Goal: Task Accomplishment & Management: Manage account settings

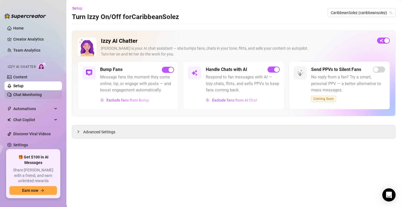
click at [31, 94] on link "Chat Monitoring" at bounding box center [27, 95] width 28 height 4
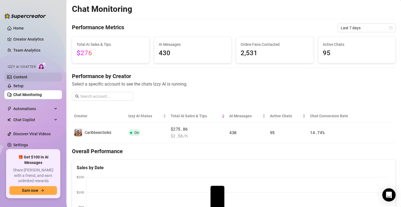
click at [27, 77] on link "Content" at bounding box center [20, 77] width 14 height 4
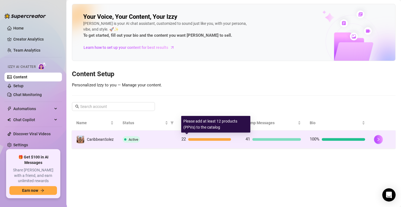
click at [223, 141] on div "22" at bounding box center [208, 139] width 55 height 7
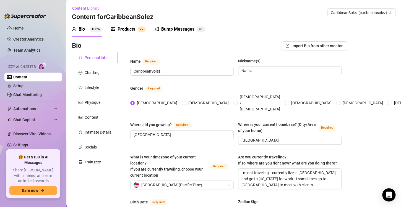
click at [142, 27] on span "2" at bounding box center [142, 29] width 2 height 4
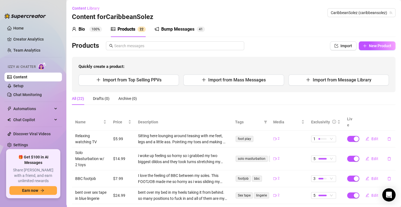
click at [188, 32] on div "Bump Messages" at bounding box center [177, 29] width 33 height 7
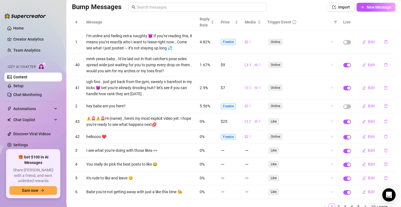
scroll to position [61, 0]
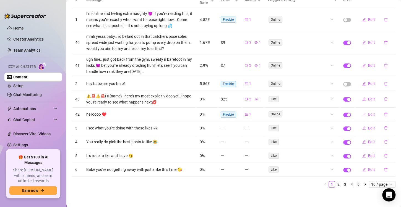
click at [368, 113] on span "Edit" at bounding box center [371, 114] width 7 height 4
type textarea "helloooo ♥️"
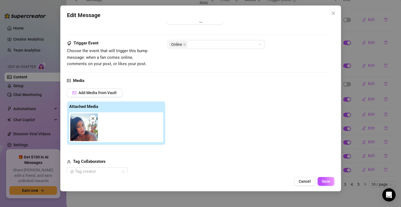
scroll to position [0, 0]
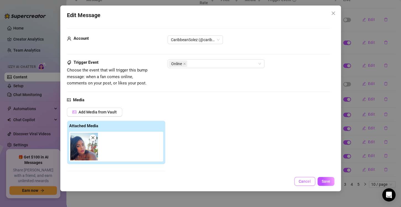
click at [302, 181] on span "Cancel" at bounding box center [304, 181] width 12 height 4
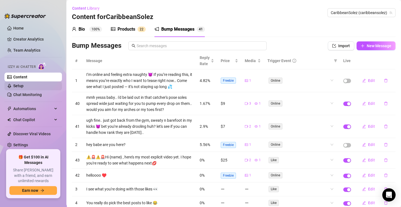
click at [23, 87] on link "Setup" at bounding box center [18, 86] width 10 height 4
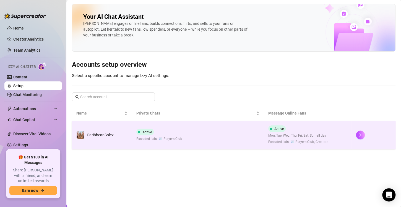
click at [246, 136] on td "Active Excluded lists: 🪪 Players Club" at bounding box center [198, 135] width 132 height 28
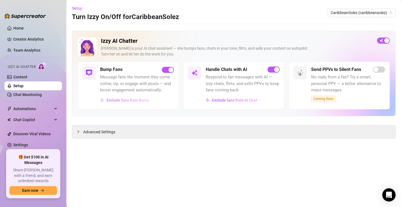
click at [141, 99] on span "Exclude fans from Bump" at bounding box center [127, 100] width 43 height 4
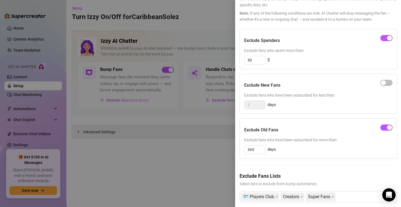
scroll to position [48, 0]
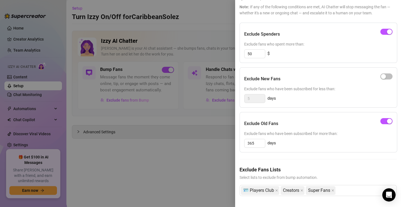
click at [194, 160] on div at bounding box center [200, 103] width 401 height 207
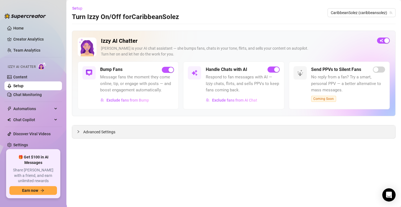
click at [109, 133] on span "Advanced Settings" at bounding box center [99, 132] width 32 height 6
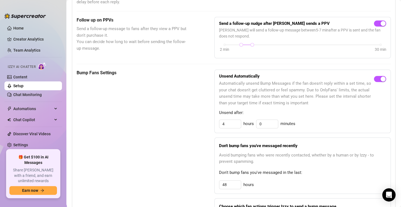
scroll to position [214, 0]
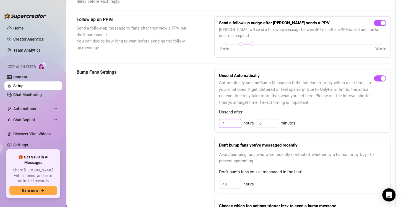
click at [229, 127] on input "4" at bounding box center [230, 123] width 22 height 8
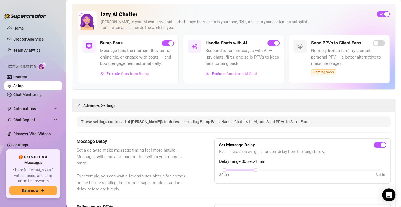
scroll to position [0, 0]
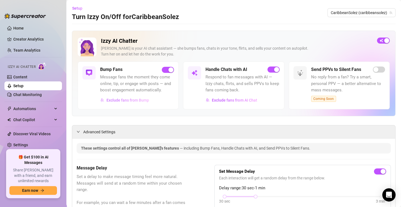
type input "2"
click at [139, 101] on span "Exclude fans from Bump" at bounding box center [127, 100] width 43 height 4
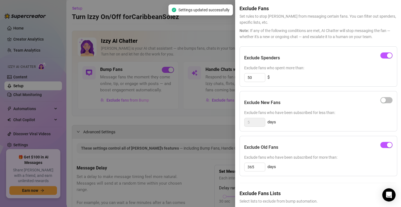
scroll to position [48, 0]
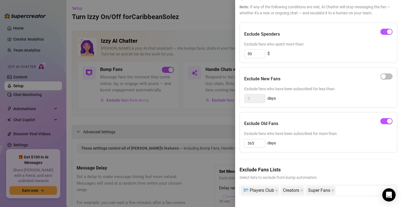
click at [213, 40] on div at bounding box center [200, 103] width 401 height 207
